Goal: Transaction & Acquisition: Purchase product/service

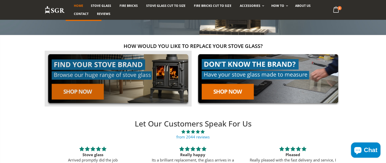
scroll to position [76, 0]
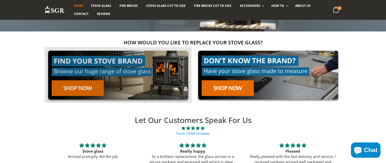
click at [76, 88] on link at bounding box center [118, 75] width 147 height 56
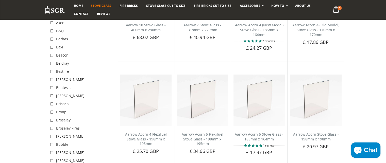
scroll to position [203, 0]
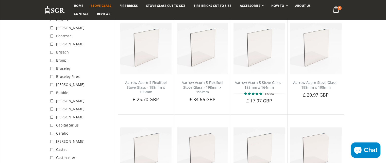
click at [52, 101] on input "checkbox" at bounding box center [52, 101] width 5 height 5
checkbox input "true"
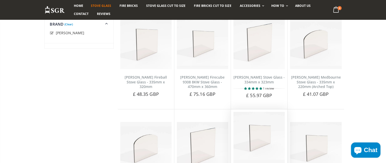
scroll to position [526, 0]
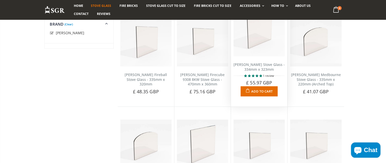
click at [258, 89] on span "Add to Cart" at bounding box center [261, 91] width 21 height 5
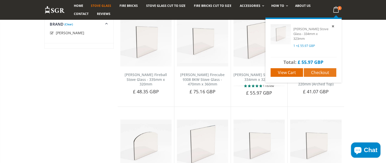
click at [316, 71] on span "Checkout" at bounding box center [320, 73] width 18 height 6
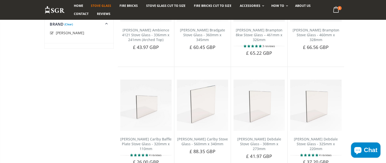
scroll to position [69, 0]
